Goal: Information Seeking & Learning: Learn about a topic

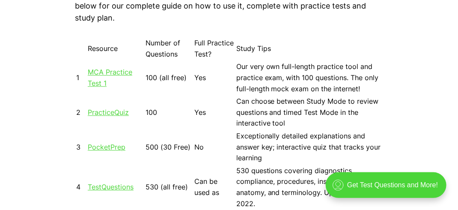
scroll to position [728, 0]
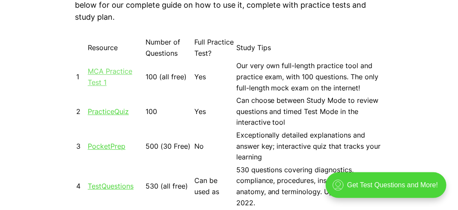
click at [98, 73] on link "MCA Practice Test 1" at bounding box center [110, 77] width 45 height 20
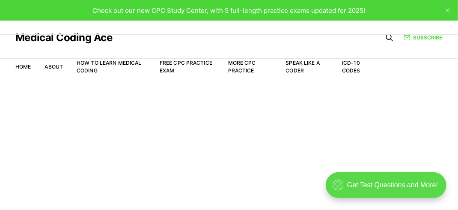
click at [389, 188] on div ".cls-1{fill:none;stroke:currentColor;stroke-linecap:round;stroke-linejoin:round…" at bounding box center [385, 185] width 121 height 26
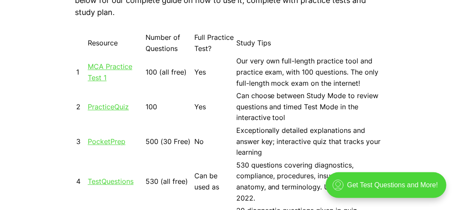
scroll to position [771, 0]
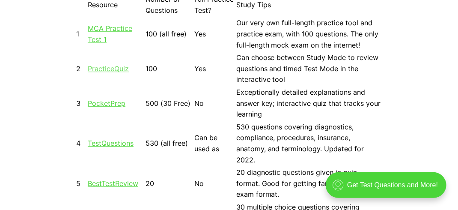
click at [98, 69] on link "PracticeQuiz" at bounding box center [108, 68] width 41 height 9
click at [103, 29] on link "MCA Practice Test 1" at bounding box center [110, 34] width 45 height 20
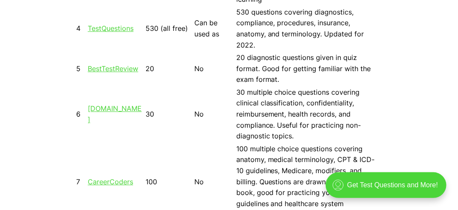
scroll to position [899, 0]
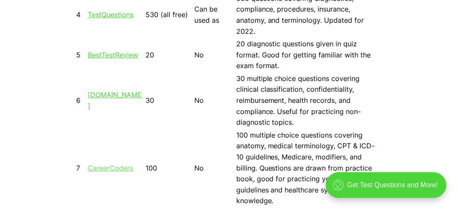
click at [102, 164] on link "CareerCoders" at bounding box center [110, 168] width 45 height 9
click at [107, 90] on link "[DOMAIN_NAME]" at bounding box center [115, 100] width 54 height 20
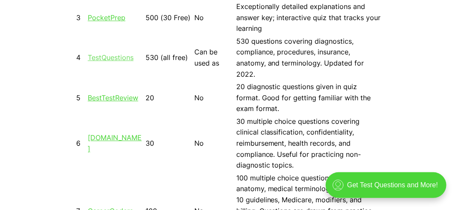
click at [99, 53] on link "TestQuestions" at bounding box center [111, 57] width 46 height 9
